Goal: Task Accomplishment & Management: Manage account settings

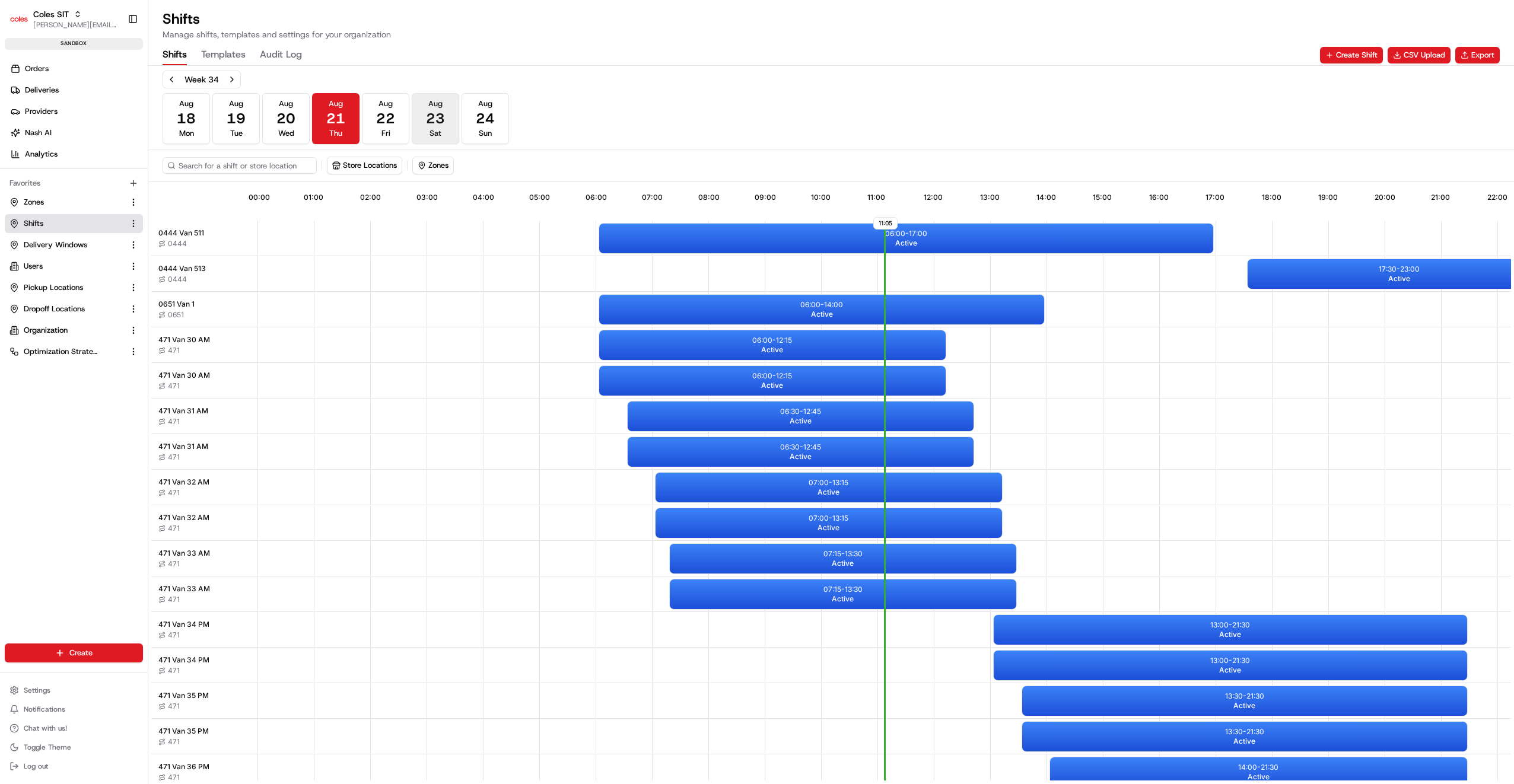
click at [445, 121] on button "[DATE] Sat" at bounding box center [435, 118] width 47 height 51
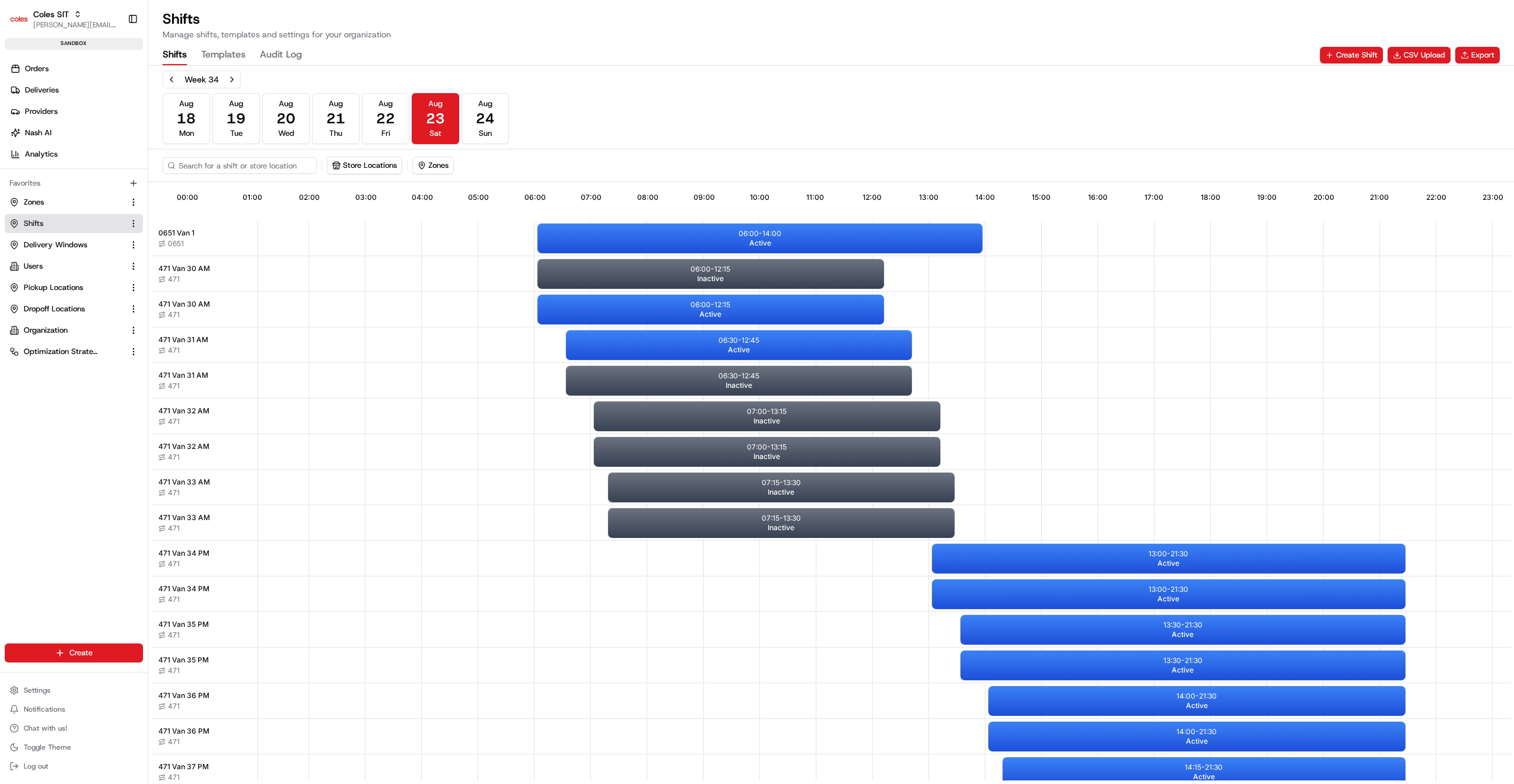
scroll to position [0, 106]
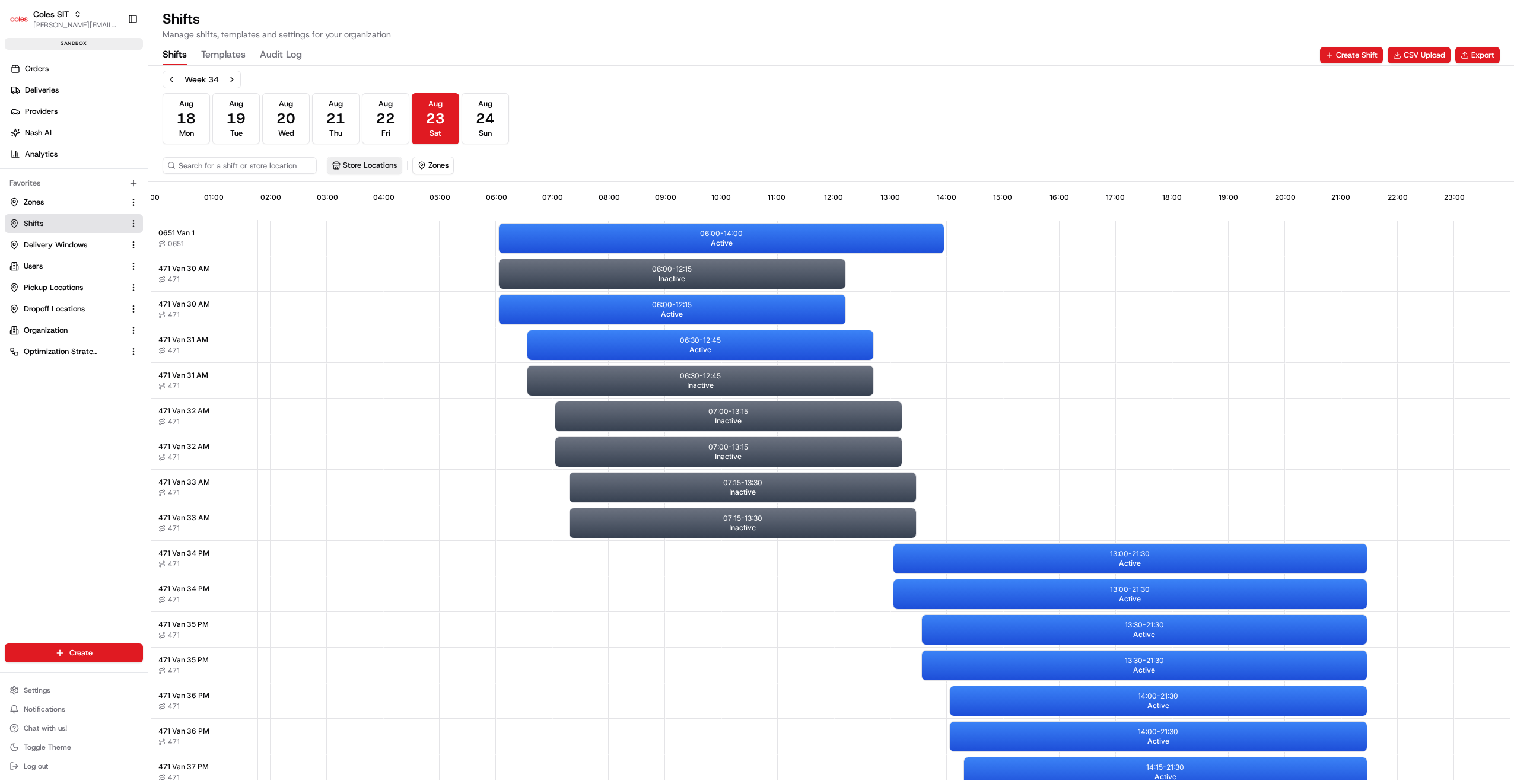
click at [352, 165] on button "Store Locations" at bounding box center [365, 165] width 74 height 17
type input "471"
click at [372, 224] on span "Northpark (471)" at bounding box center [419, 227] width 146 height 11
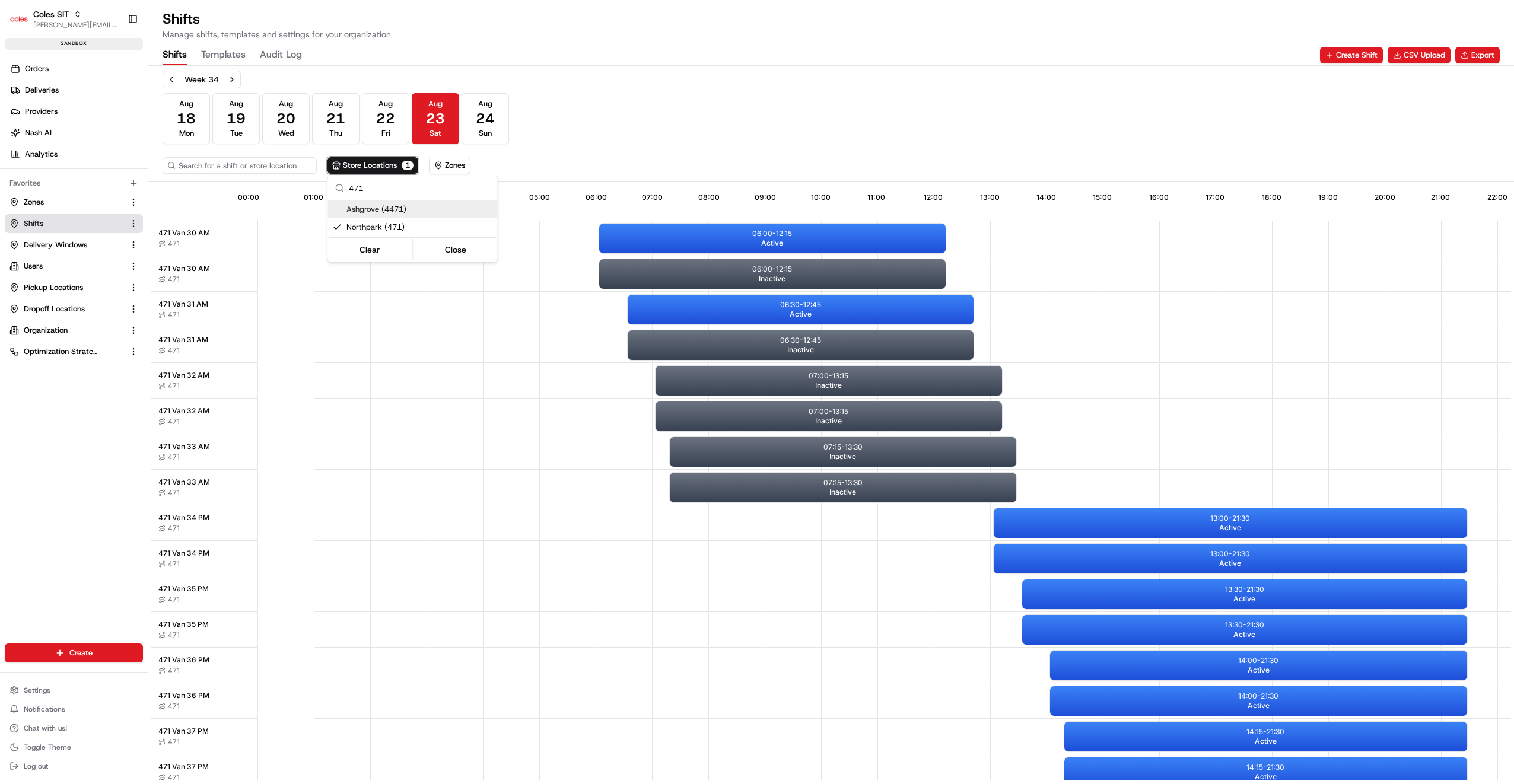
click at [382, 114] on html "Coles SIT jyothi.nandeppanavar@coles.com.au Toggle Sidebar sandbox Orders Deliv…" at bounding box center [757, 392] width 1514 height 784
click at [382, 114] on span "22" at bounding box center [385, 118] width 19 height 19
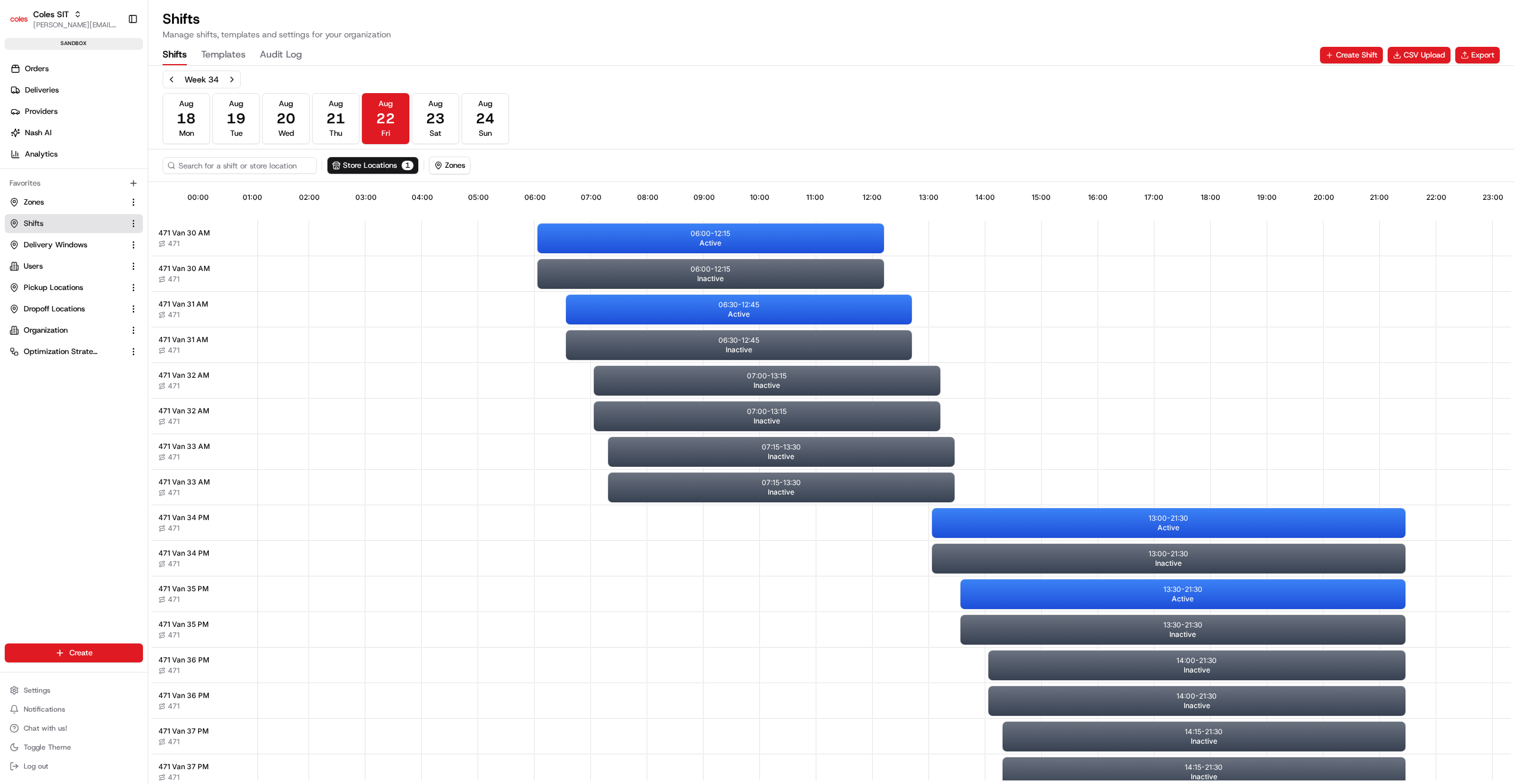
scroll to position [0, 106]
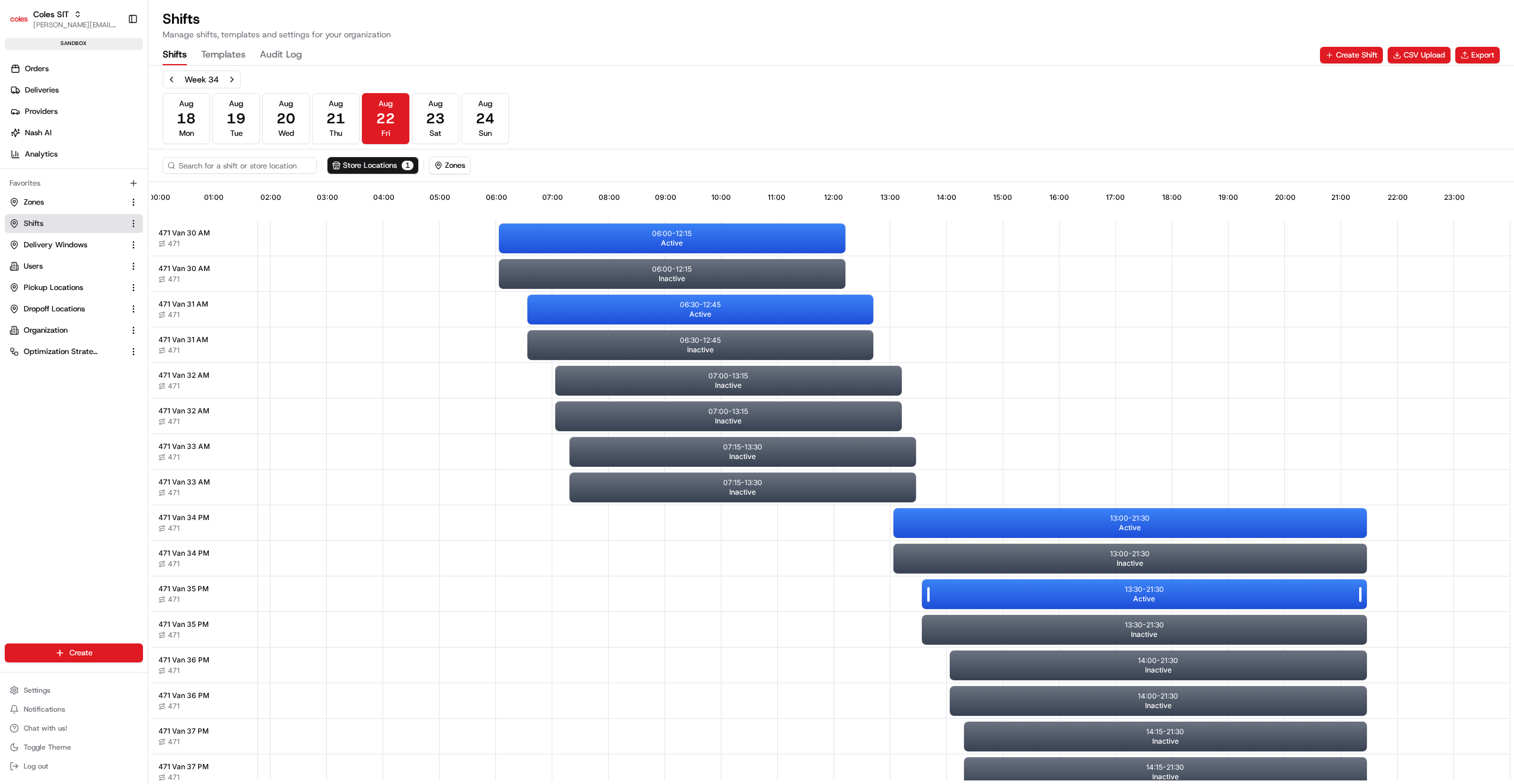
click at [1156, 591] on p "13:30 - 21:30" at bounding box center [1144, 589] width 39 height 9
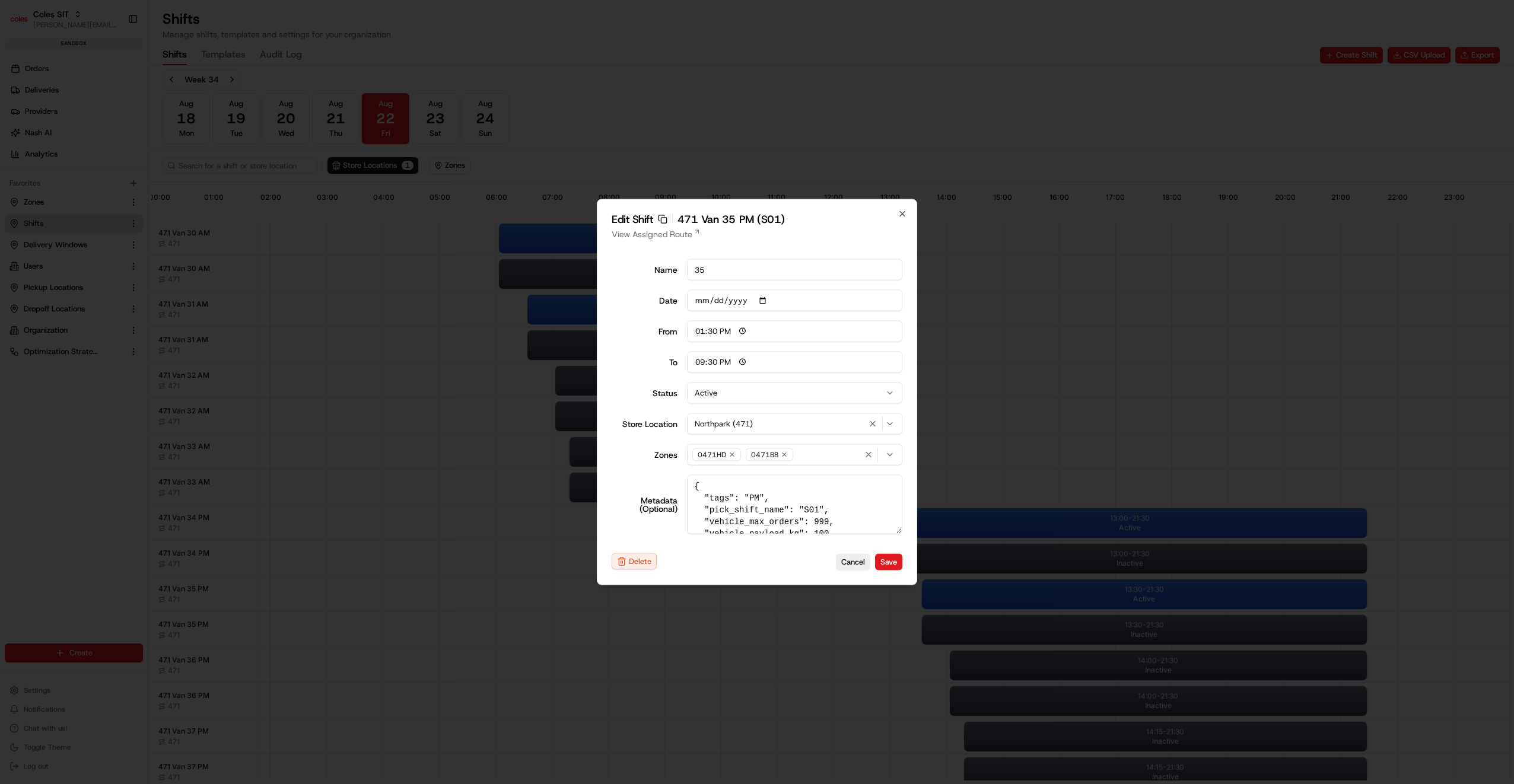
scroll to position [24, 0]
click at [1420, 163] on div at bounding box center [757, 392] width 1514 height 784
type input "06:00"
type input "14:00"
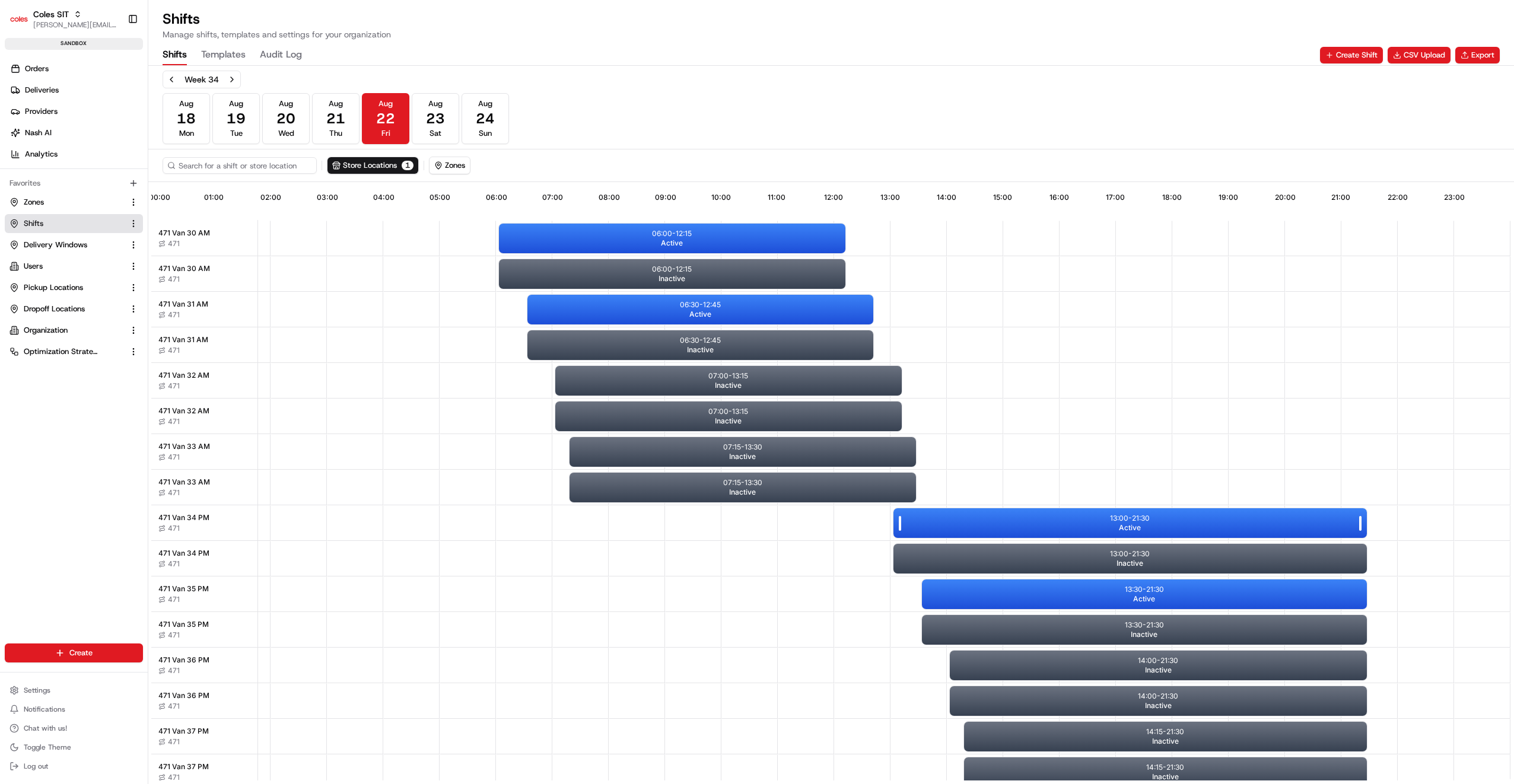
click at [1097, 520] on div "13:00 - 21:30 Active" at bounding box center [1130, 523] width 473 height 30
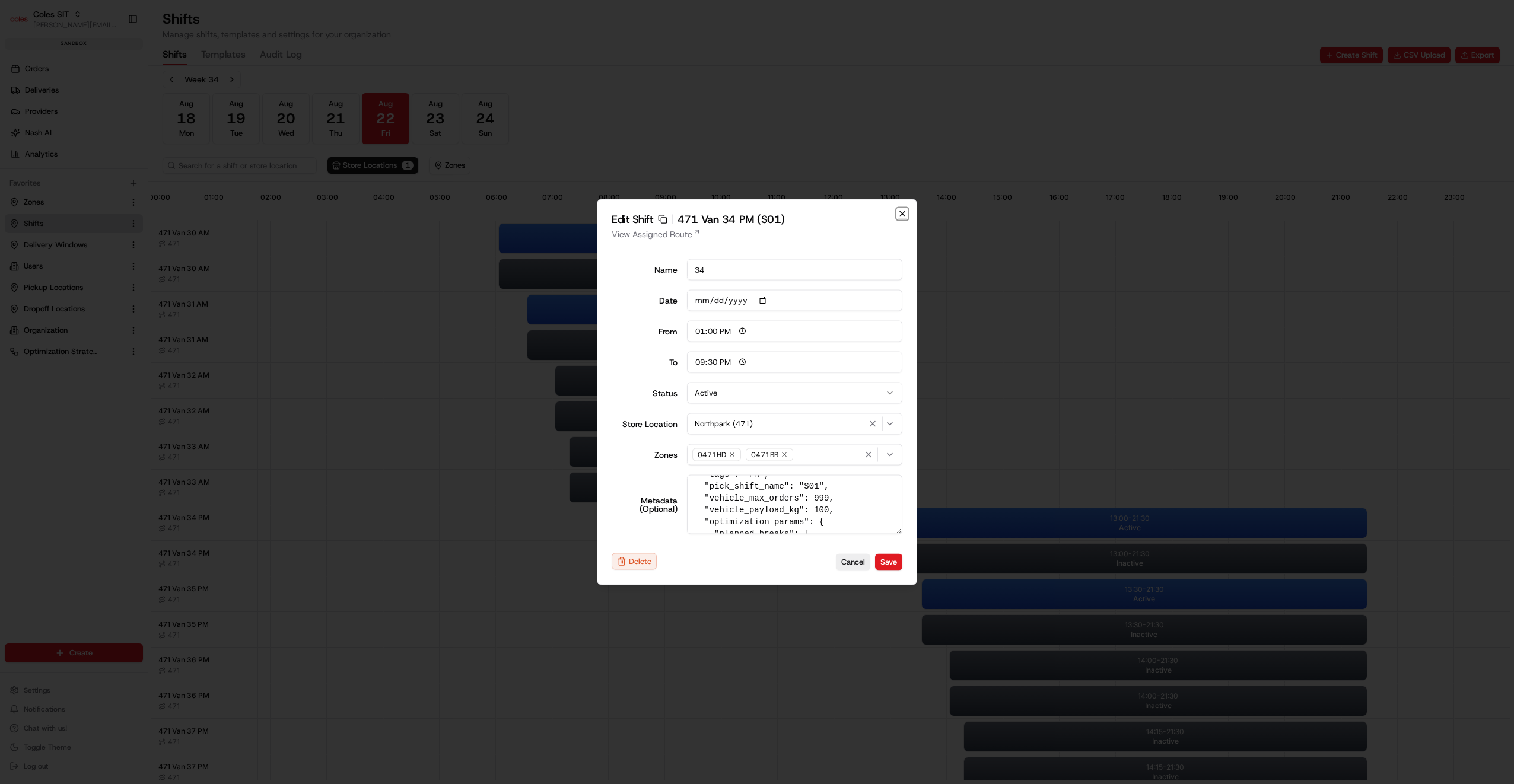
click at [901, 213] on icon "button" at bounding box center [902, 214] width 5 height 5
type input "06:00"
type input "14:00"
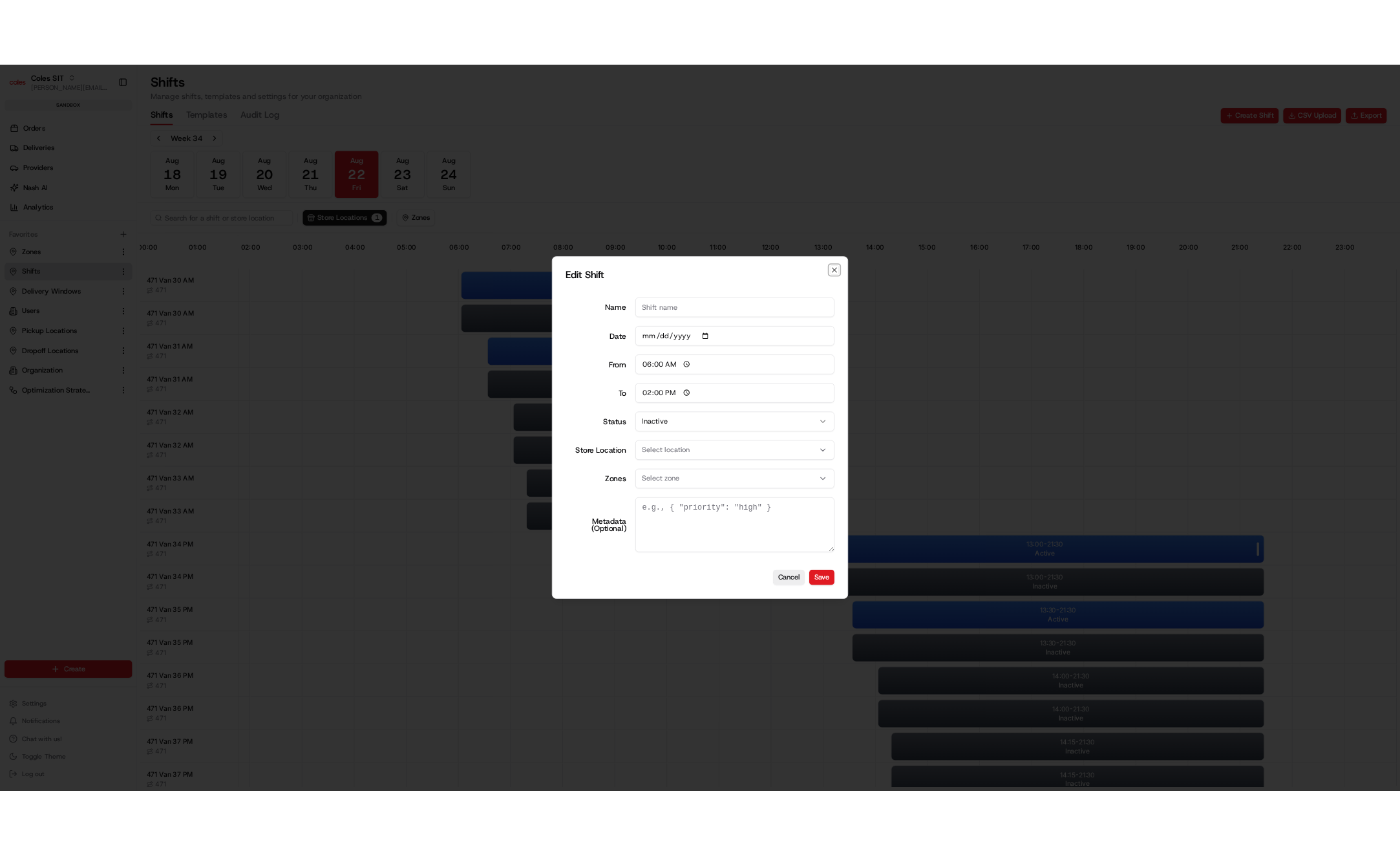
scroll to position [0, 0]
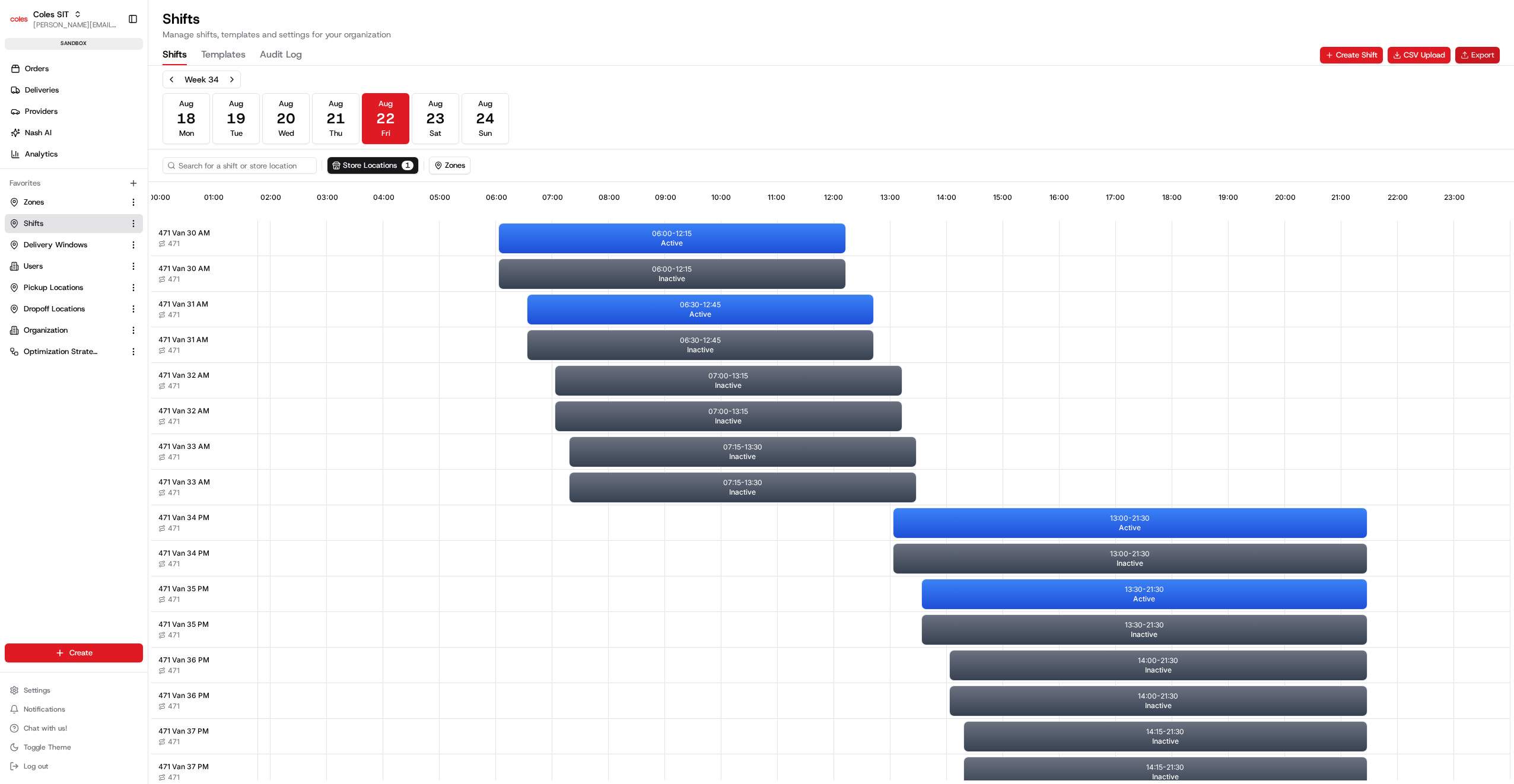
click at [1473, 56] on button "Export" at bounding box center [1477, 55] width 45 height 17
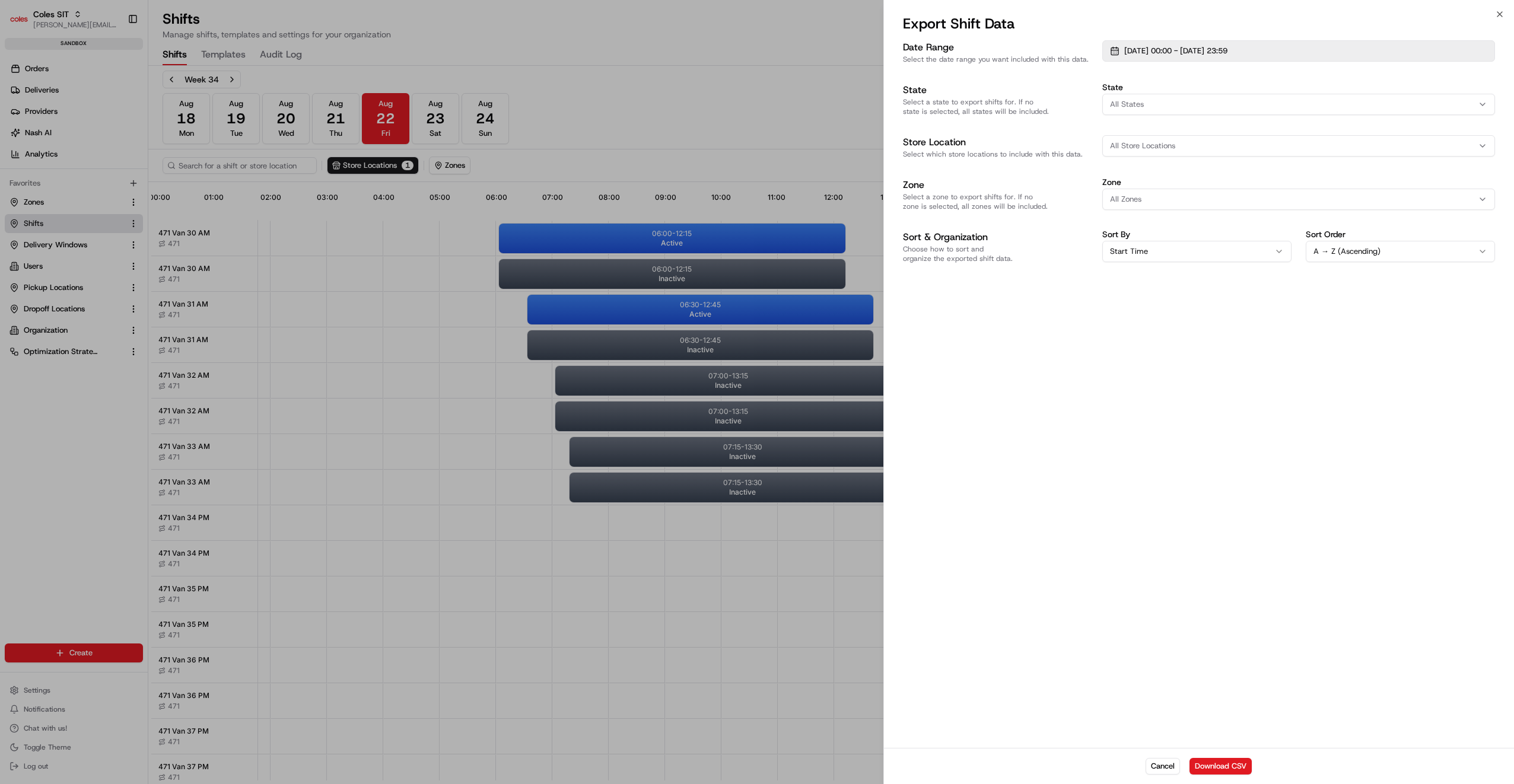
click at [1218, 50] on span "01/08/2025 00:00 - 31/08/2025 23:59" at bounding box center [1176, 51] width 103 height 11
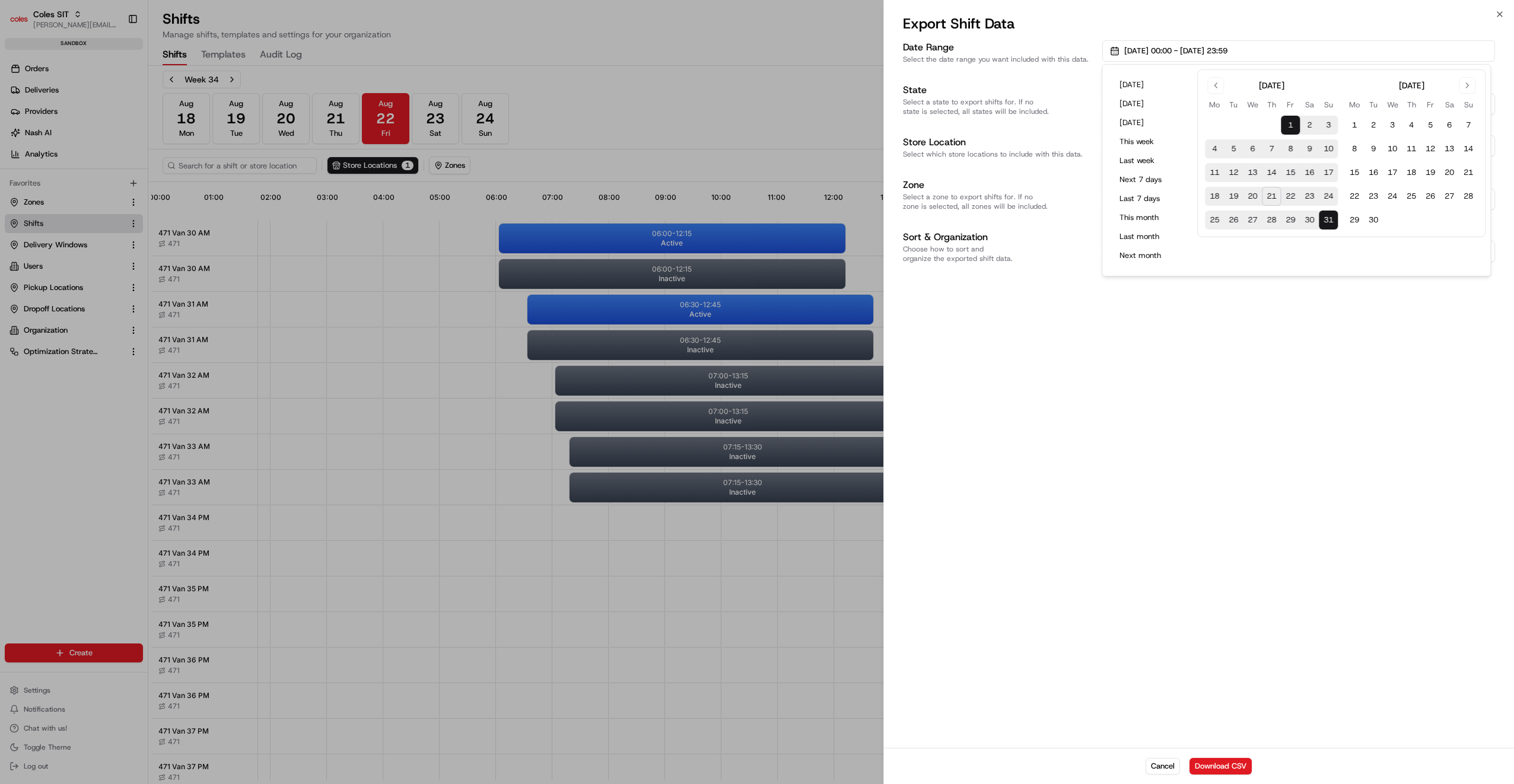
click at [1297, 196] on button "22" at bounding box center [1290, 196] width 19 height 19
click at [1312, 338] on div "Date Range Select the date range you want included with this data. 22/08/2025 0…" at bounding box center [1199, 393] width 630 height 710
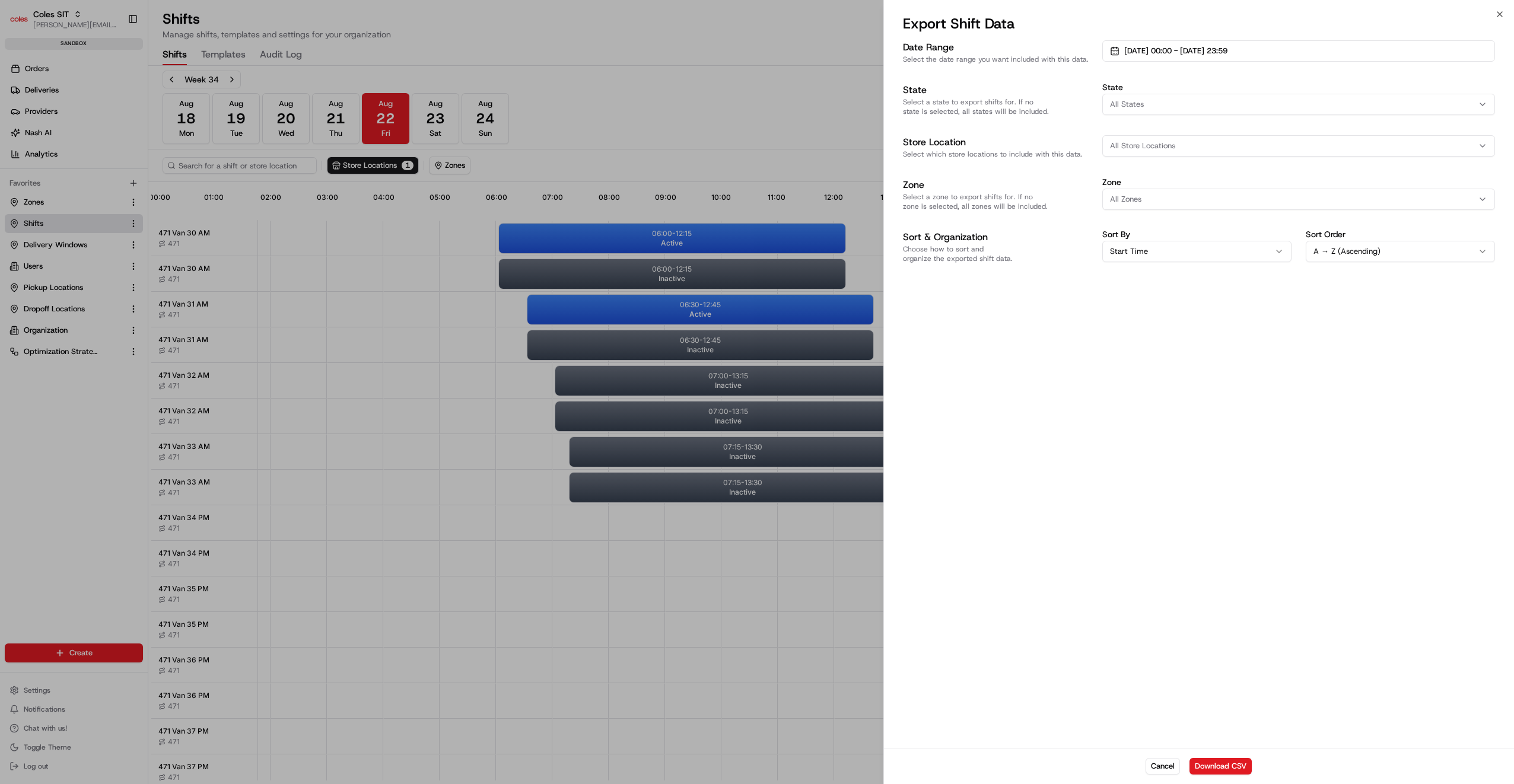
click at [1198, 107] on div "All States" at bounding box center [1299, 104] width 387 height 11
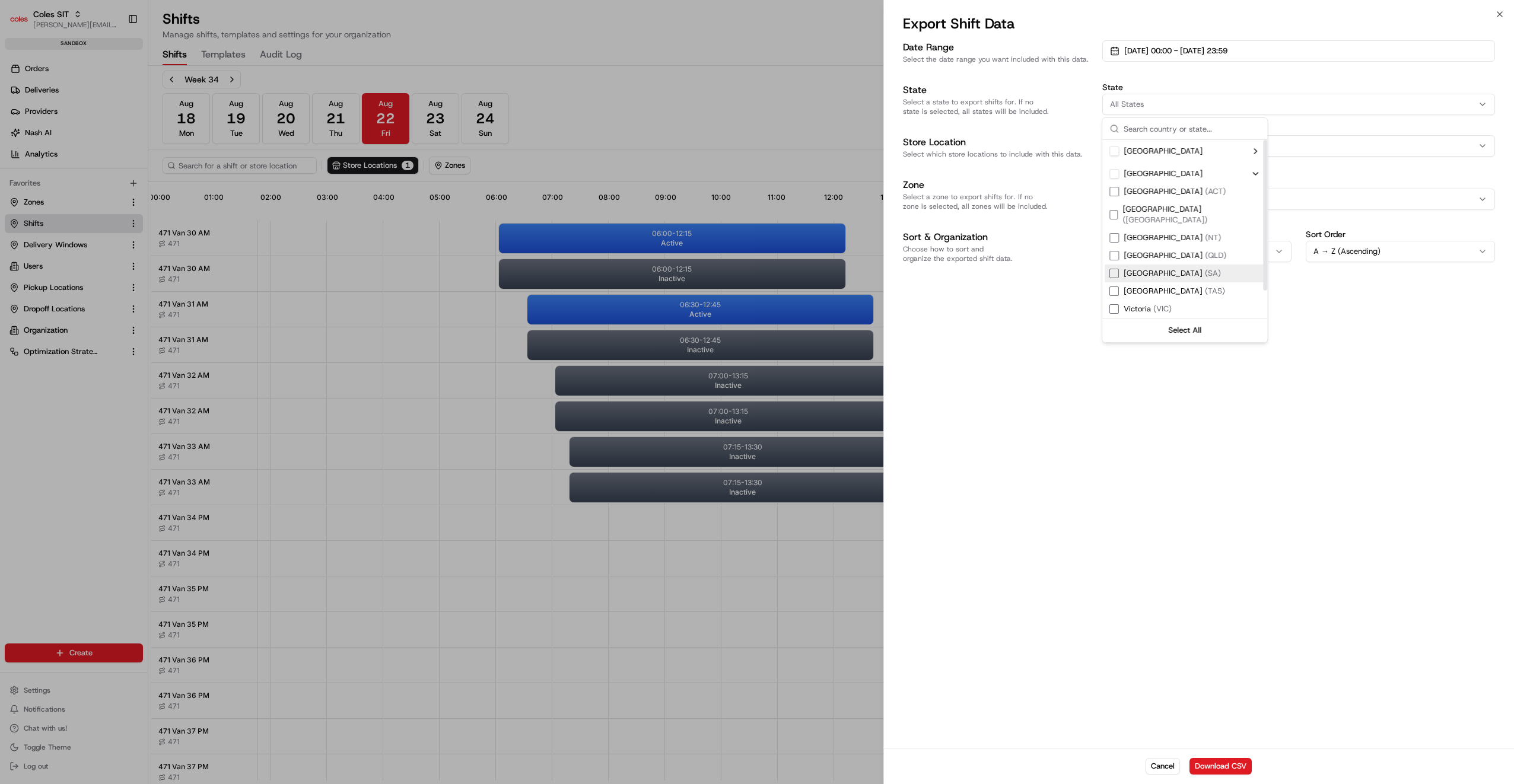
click at [1332, 403] on div "Date Range Select the date range you want included with this data. 22/08/2025 0…" at bounding box center [1199, 393] width 630 height 710
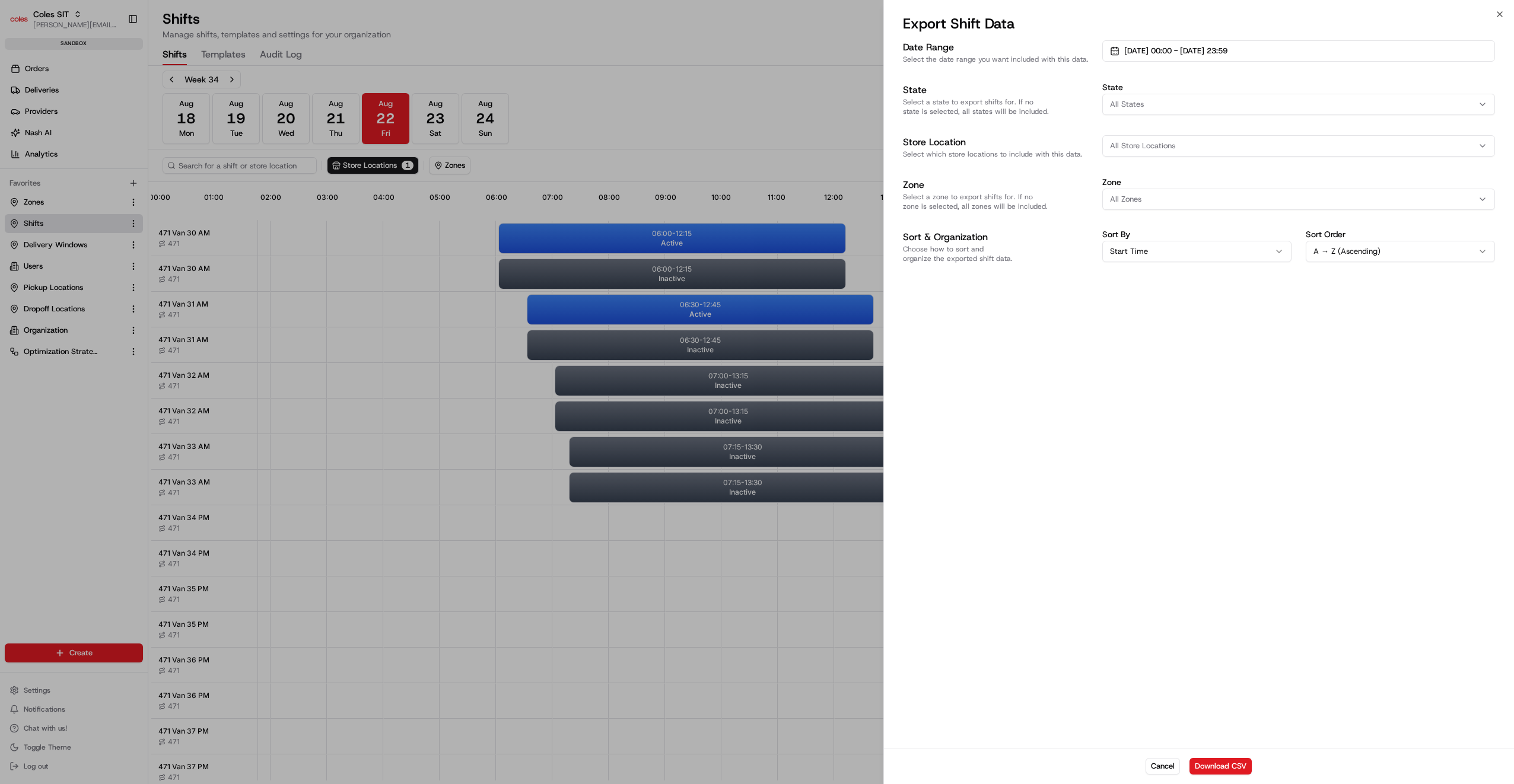
click at [1177, 143] on div "All Store Locations" at bounding box center [1299, 146] width 387 height 11
type input "471"
click at [1158, 203] on div "Northpark (471)" at bounding box center [1187, 210] width 169 height 18
click at [1289, 406] on div at bounding box center [757, 392] width 1514 height 784
click at [1228, 767] on button "Download CSV" at bounding box center [1221, 766] width 62 height 17
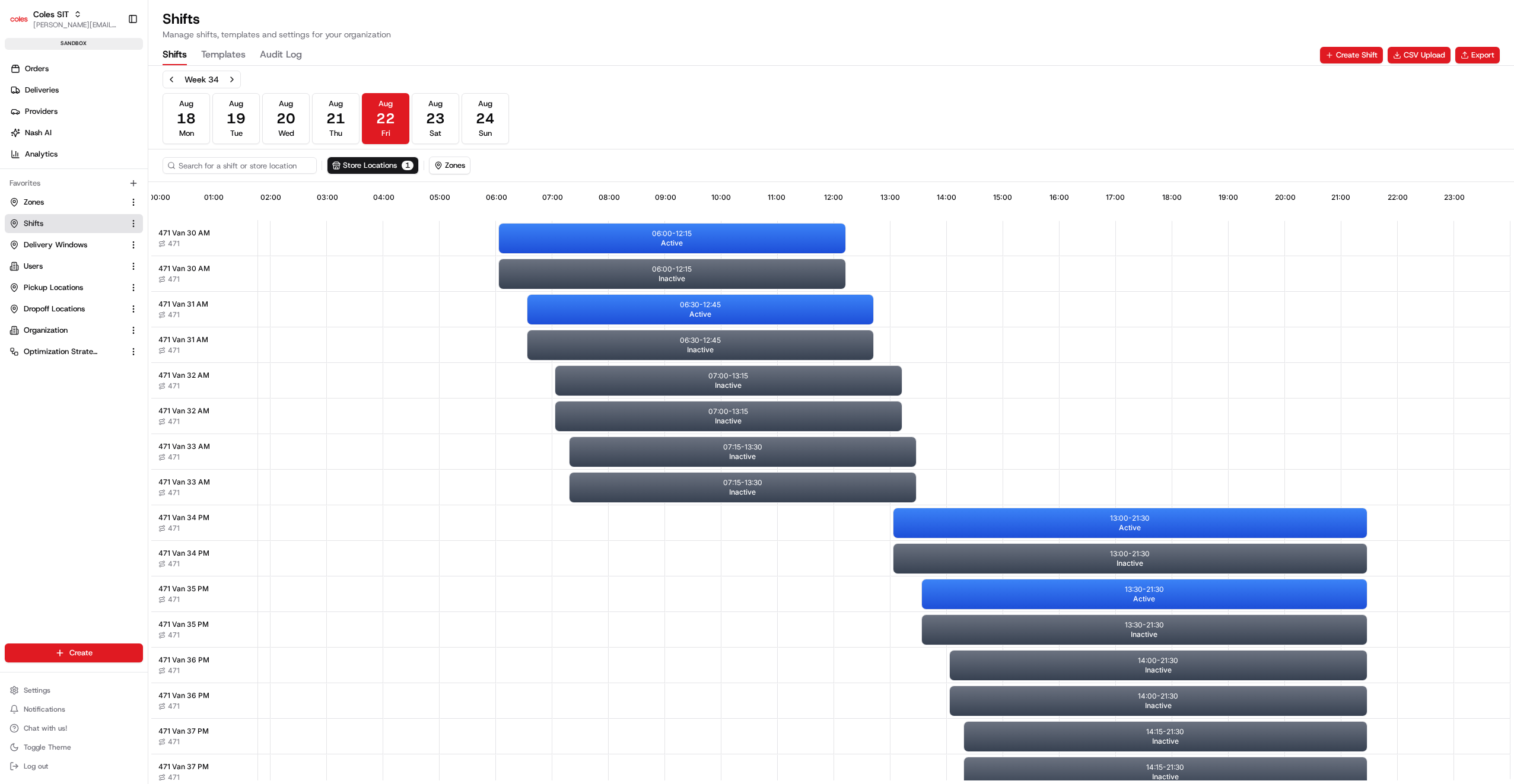
scroll to position [0, 106]
